Goal: Find specific page/section: Find specific page/section

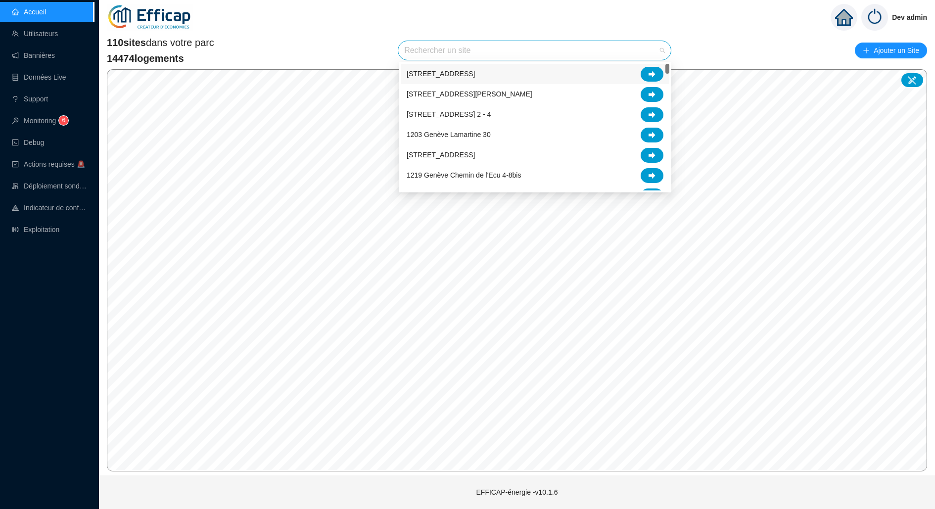
click at [465, 46] on input "search" at bounding box center [530, 50] width 252 height 19
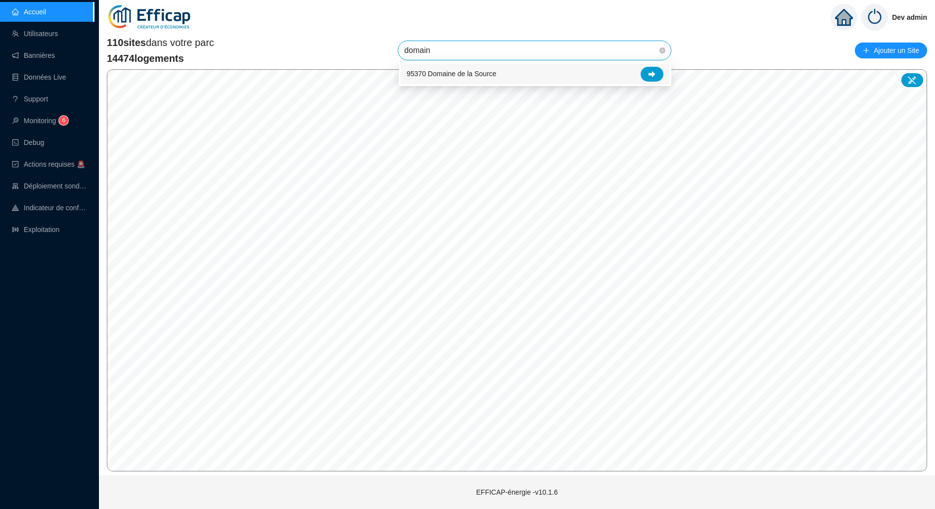
type input "domaine"
click at [645, 82] on div "95370 Domaine de la Source" at bounding box center [535, 74] width 269 height 20
click at [590, 45] on span "95370 Domaine de la Source" at bounding box center [534, 50] width 261 height 19
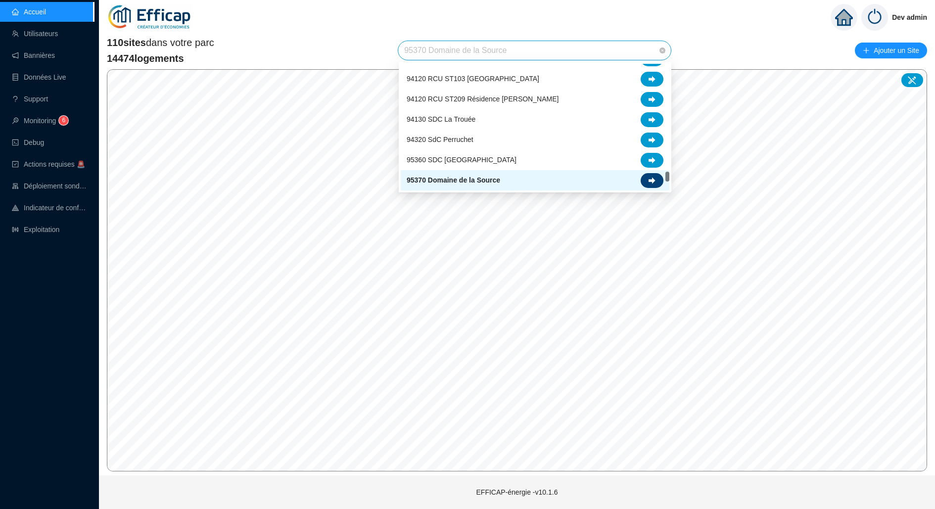
click at [652, 180] on icon at bounding box center [651, 180] width 7 height 6
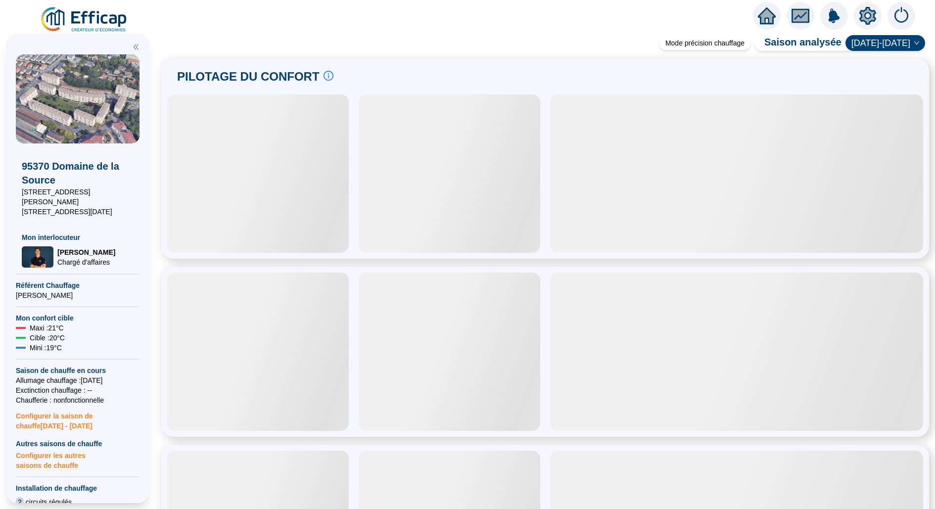
click at [872, 20] on icon "setting" at bounding box center [867, 16] width 17 height 18
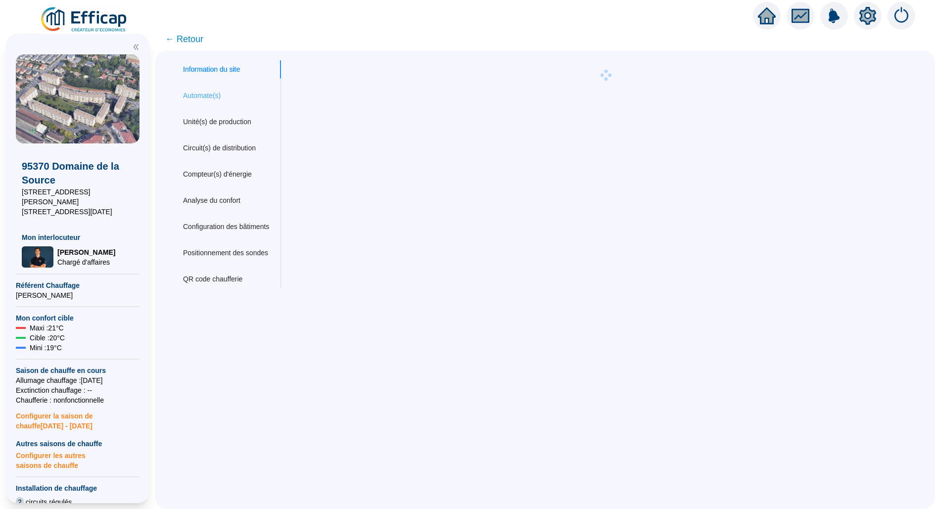
click at [238, 99] on div "Automate(s)" at bounding box center [226, 96] width 110 height 18
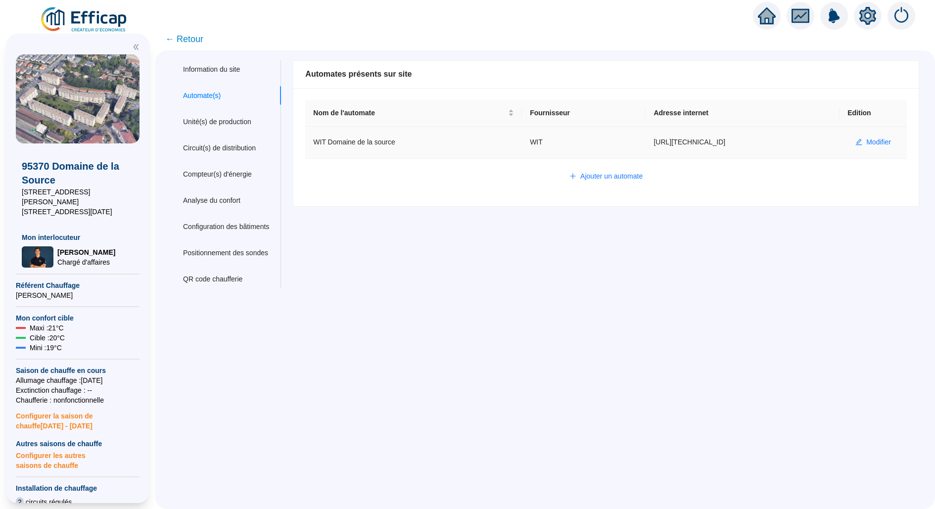
drag, startPoint x: 729, startPoint y: 137, endPoint x: 638, endPoint y: 146, distance: 91.4
click at [645, 146] on td "[URL][TECHNICAL_ID]" at bounding box center [742, 143] width 194 height 32
copy td "[URL][TECHNICAL_ID]"
click at [187, 42] on span "← Retour" at bounding box center [184, 39] width 38 height 14
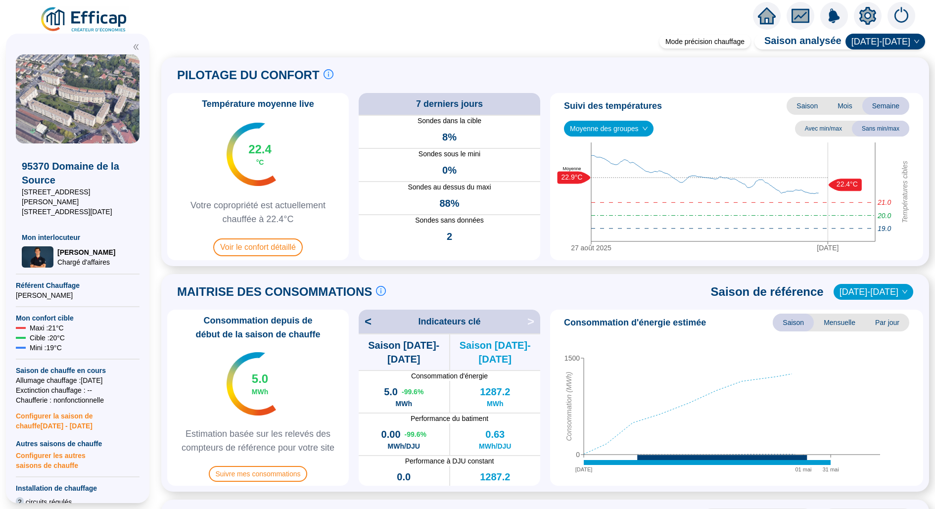
click at [96, 17] on img at bounding box center [85, 20] width 90 height 28
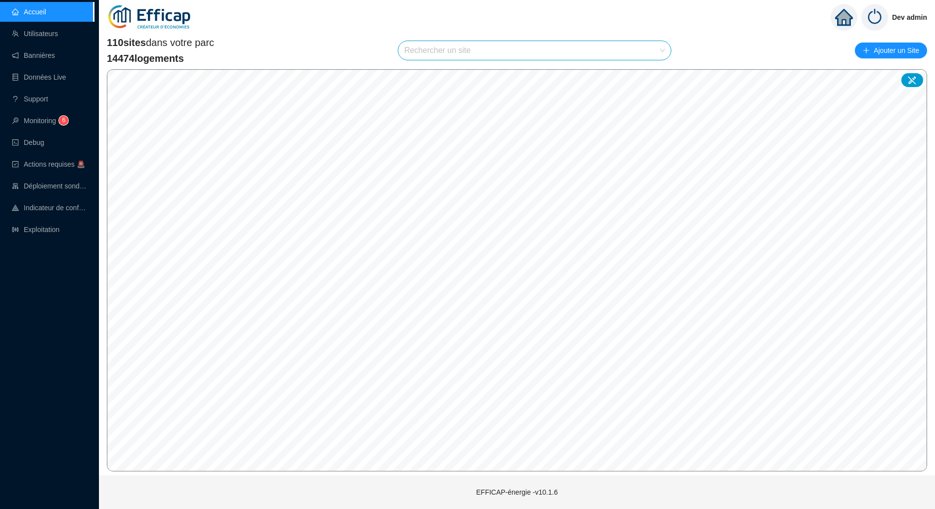
click at [441, 50] on input "search" at bounding box center [530, 50] width 252 height 19
type input "perruc"
click at [658, 79] on div at bounding box center [651, 74] width 23 height 15
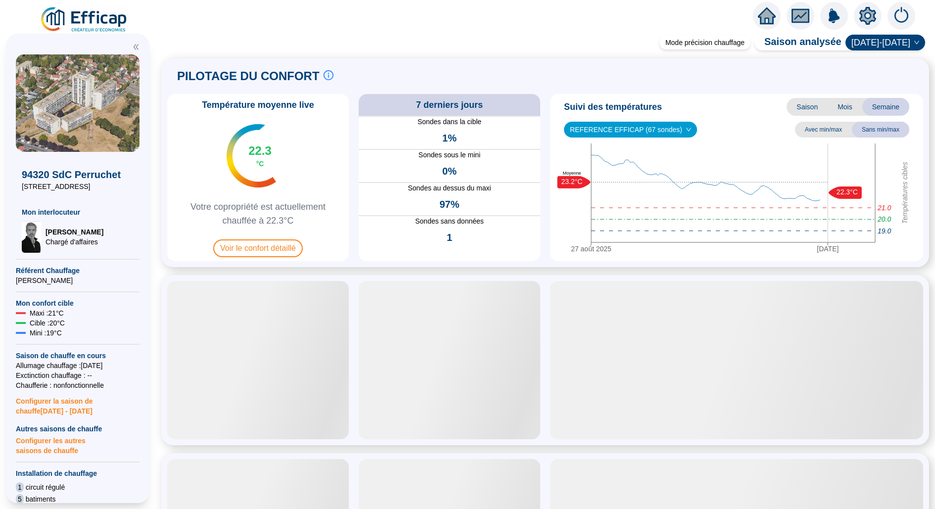
click at [868, 18] on icon "setting" at bounding box center [867, 15] width 7 height 7
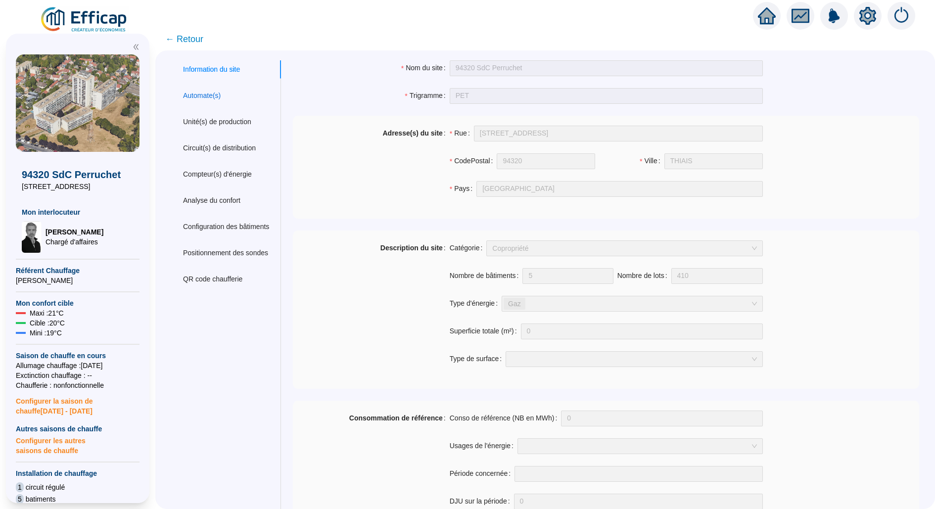
click at [214, 95] on div "Automate(s)" at bounding box center [202, 95] width 38 height 10
